Goal: Transaction & Acquisition: Subscribe to service/newsletter

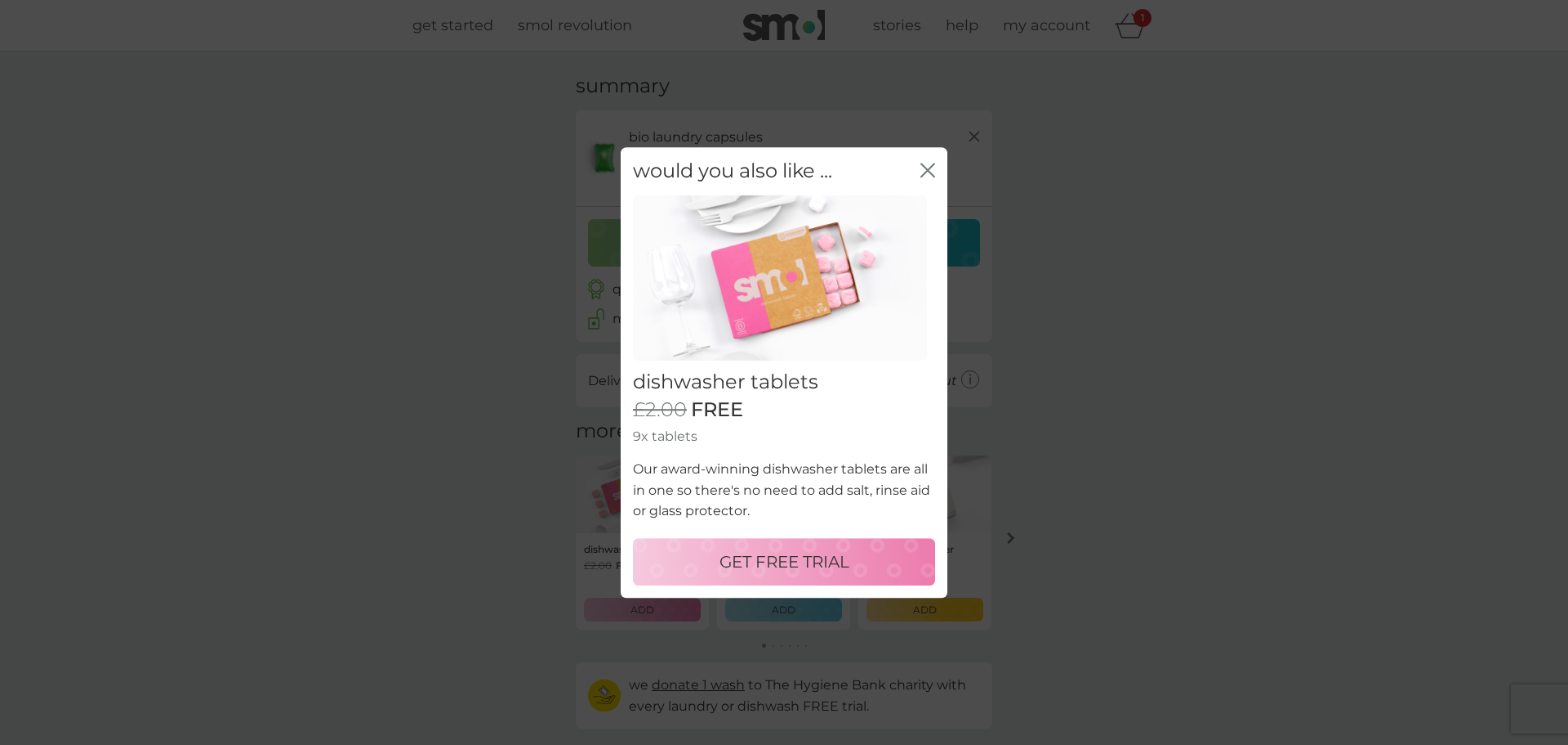
click at [805, 569] on p "GET FREE TRIAL" at bounding box center [784, 561] width 130 height 26
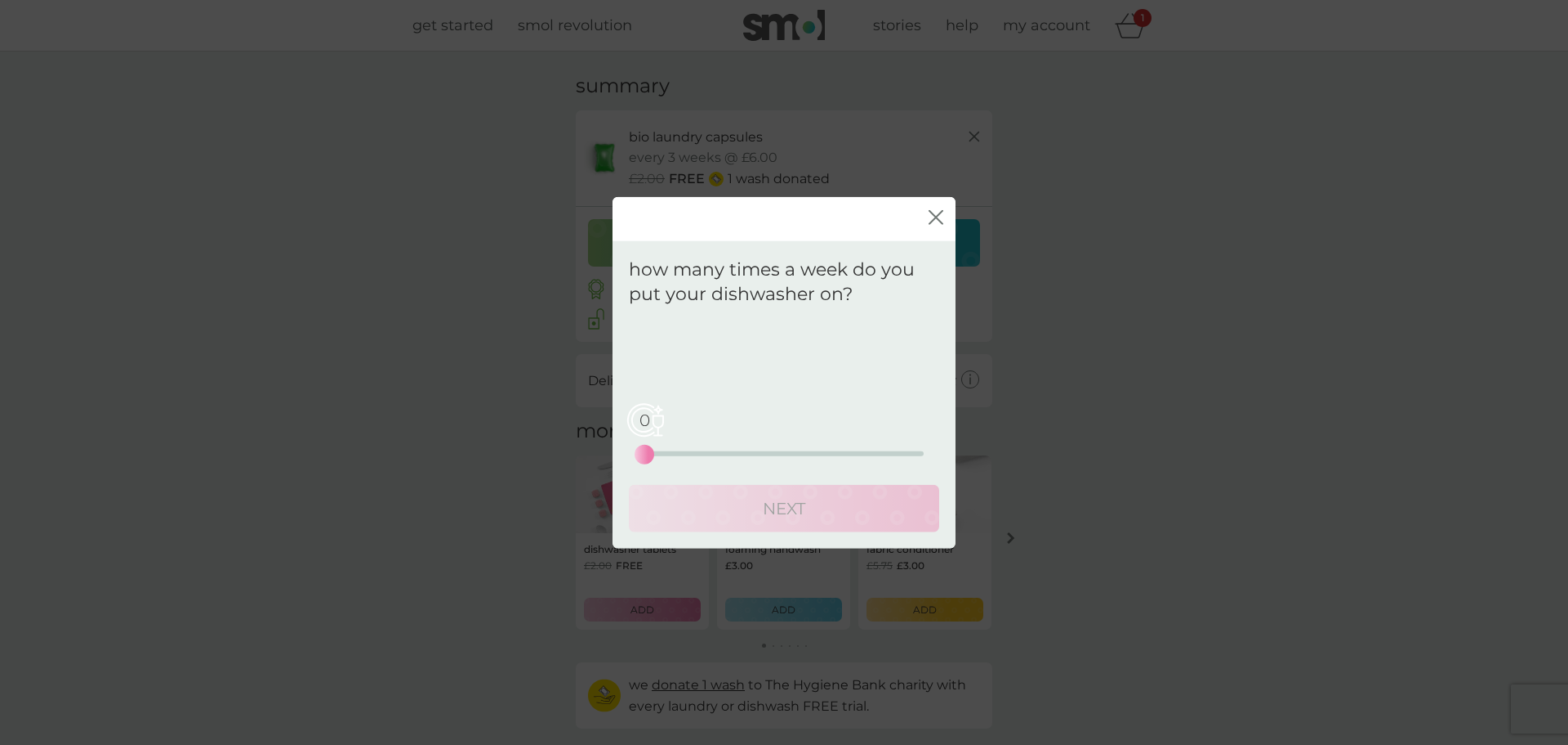
click at [702, 450] on div "0 0 12.5 25" at bounding box center [784, 430] width 279 height 66
click at [669, 451] on div "0 0 12.5 25" at bounding box center [784, 453] width 279 height 5
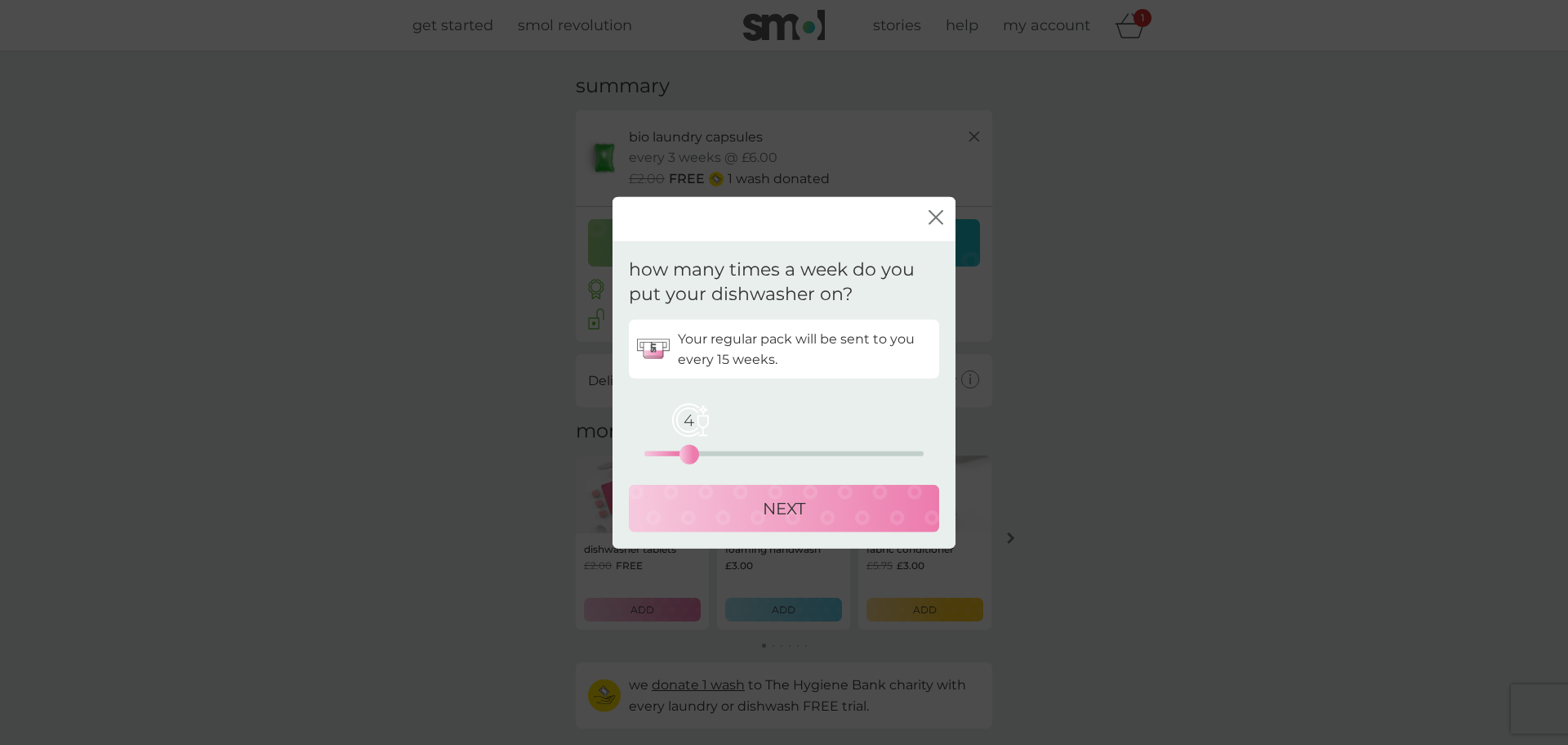
click at [684, 455] on div "4 0 12.5 25" at bounding box center [784, 453] width 279 height 5
click at [675, 456] on div "4 0 12.5 25" at bounding box center [784, 453] width 279 height 5
click at [772, 509] on p "NEXT" at bounding box center [784, 508] width 43 height 26
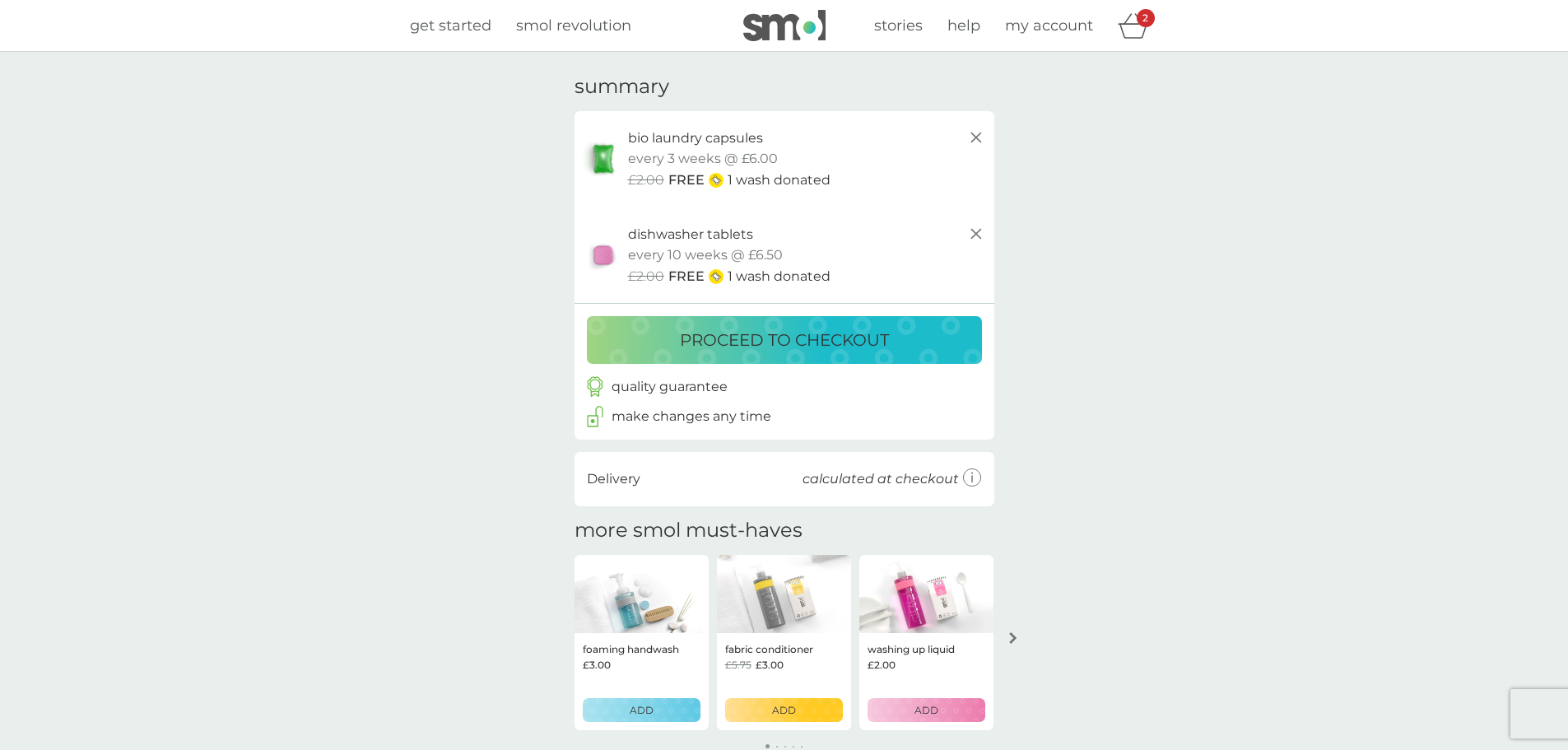
click at [976, 134] on icon at bounding box center [976, 137] width 20 height 20
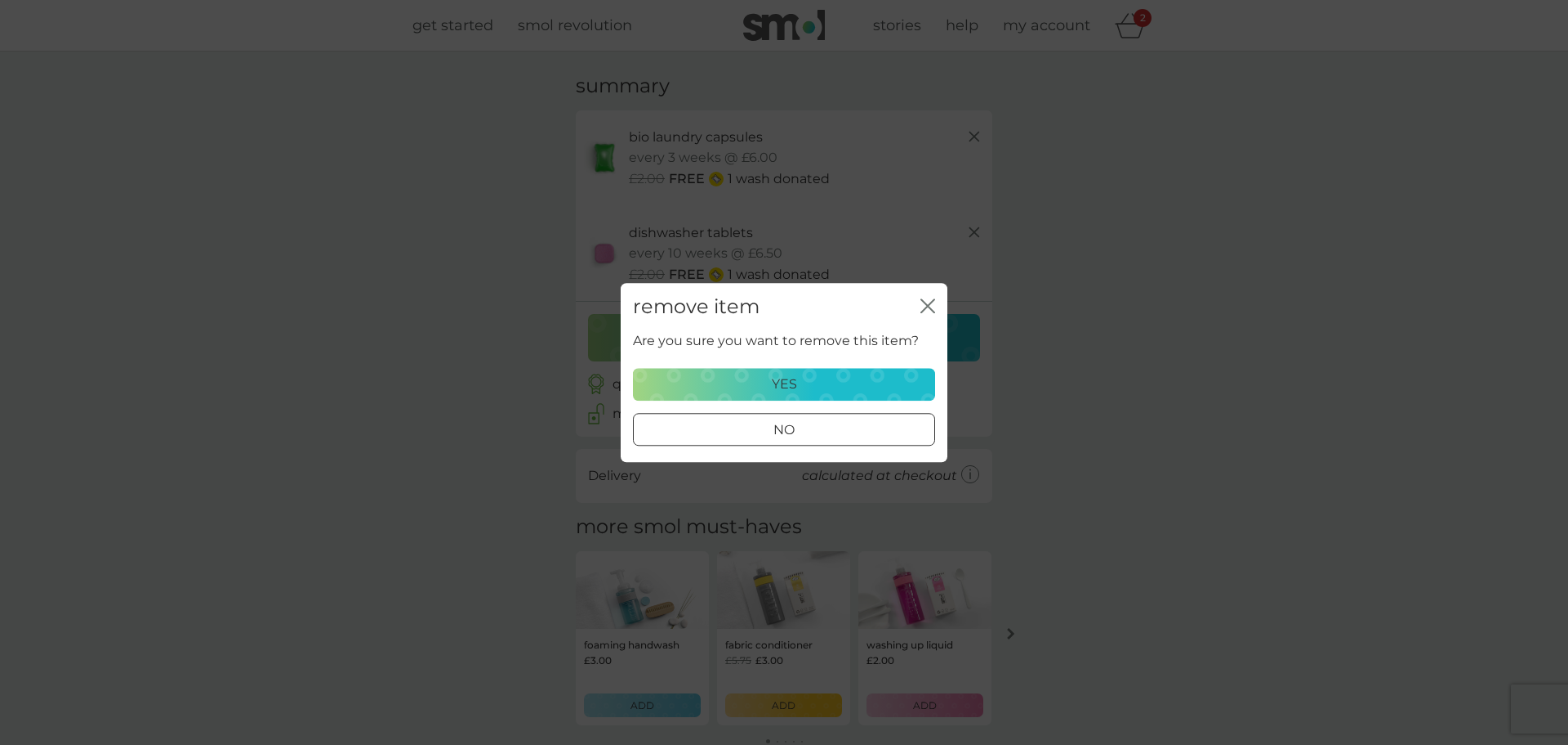
click at [807, 385] on div "yes" at bounding box center [784, 384] width 281 height 21
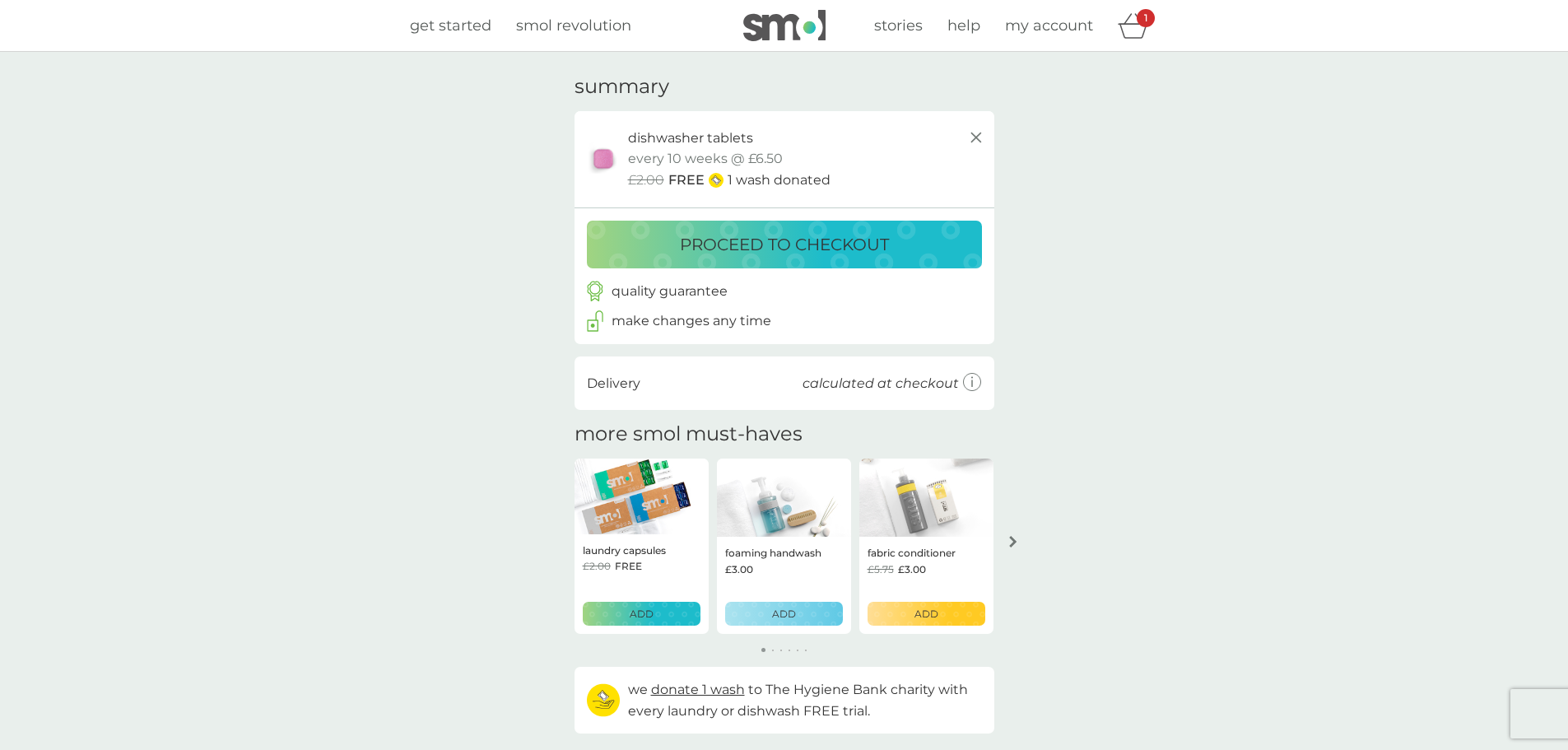
click at [978, 134] on icon at bounding box center [976, 137] width 20 height 20
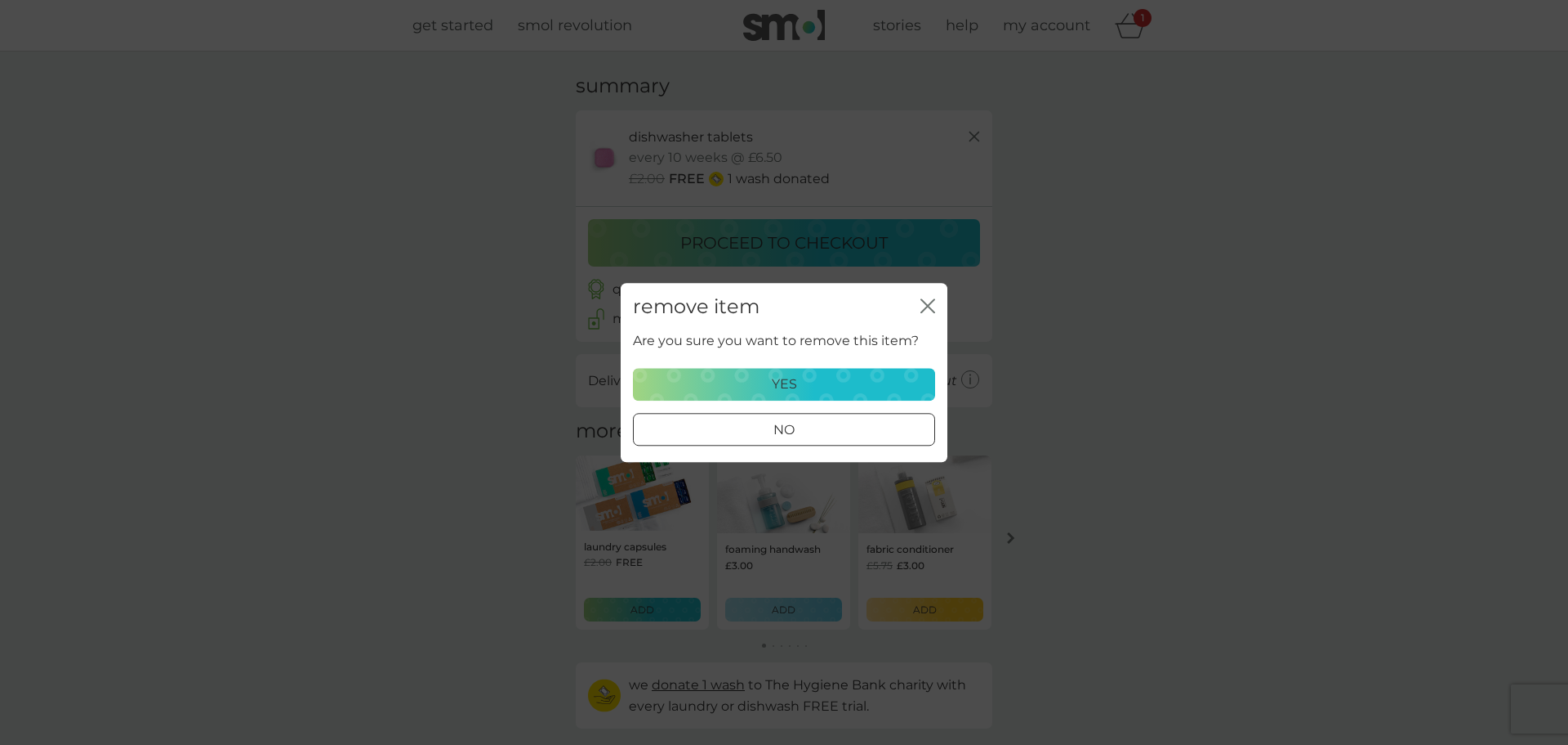
click at [784, 429] on div at bounding box center [784, 429] width 4 height 4
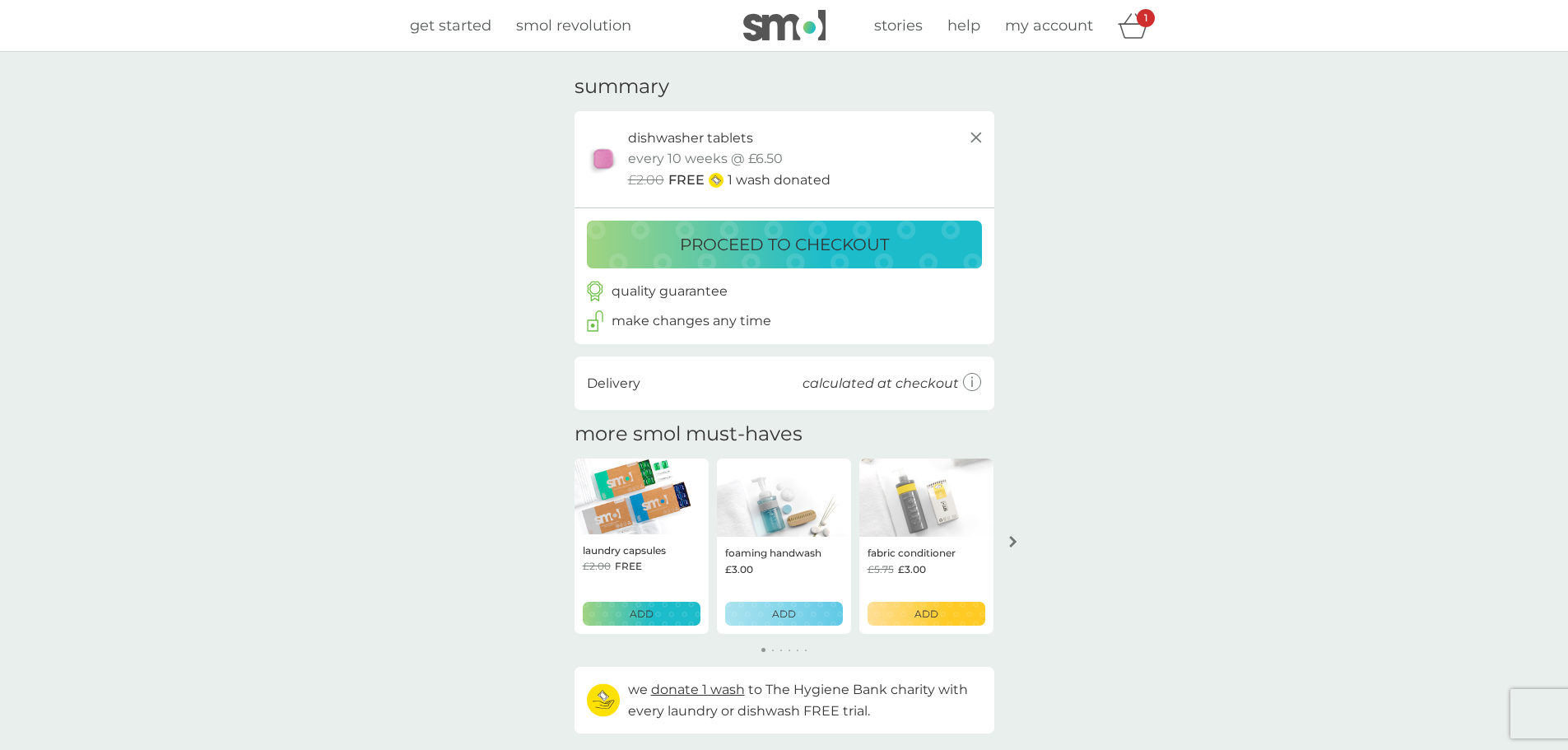
click at [974, 135] on line at bounding box center [976, 137] width 10 height 10
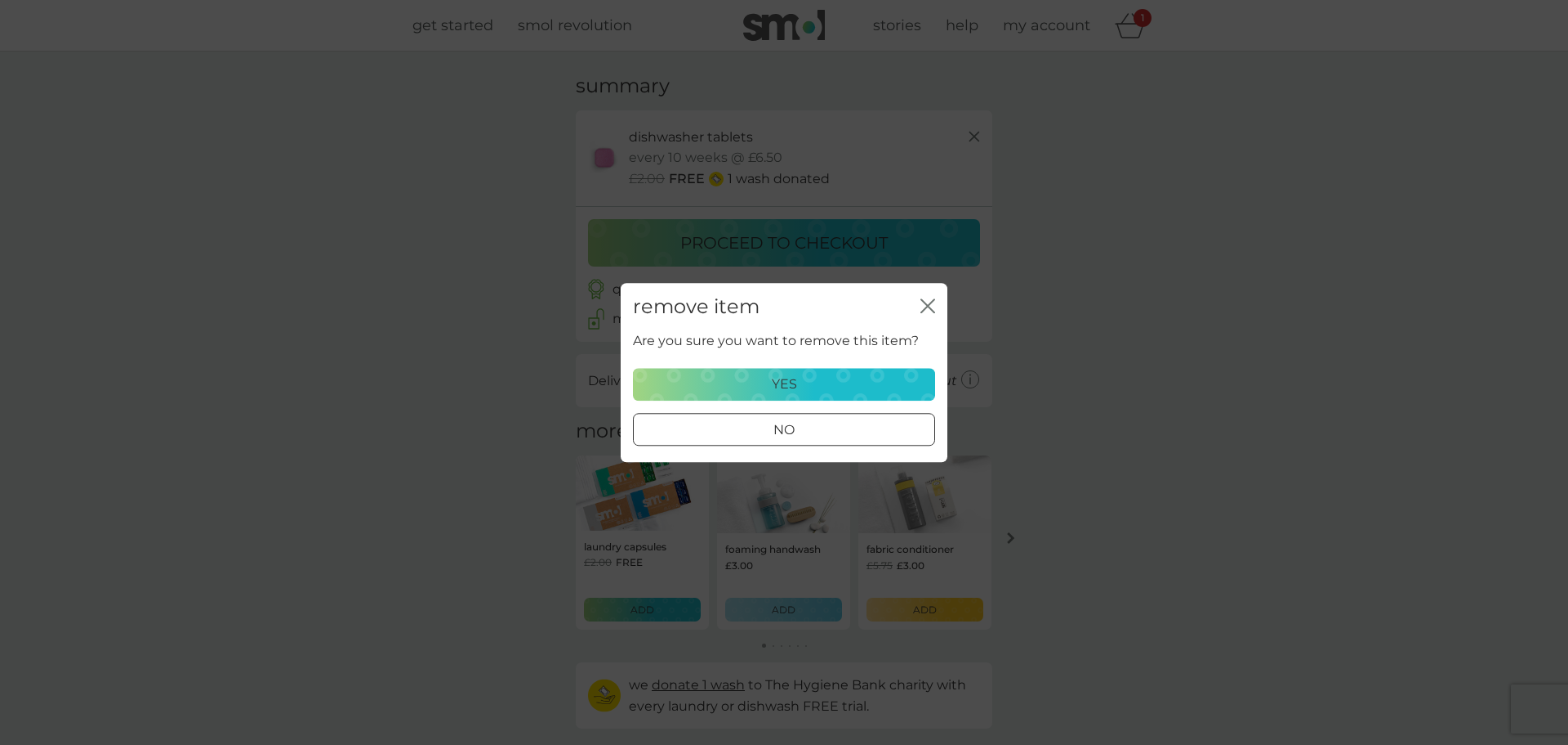
click at [779, 381] on p "yes" at bounding box center [784, 384] width 25 height 21
